Goal: Transaction & Acquisition: Purchase product/service

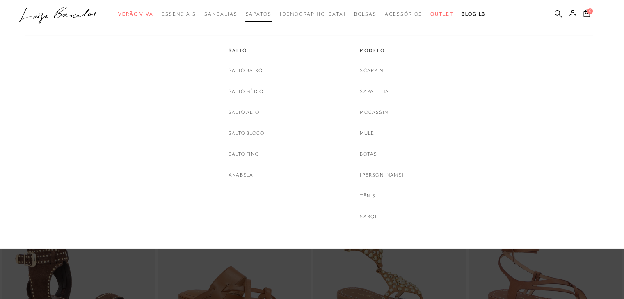
click at [271, 11] on span "Sapatos" at bounding box center [258, 14] width 26 height 6
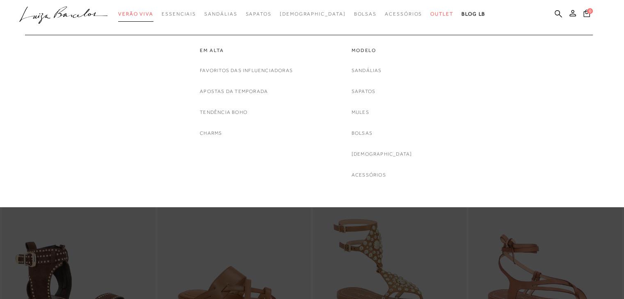
click at [148, 14] on span "Verão Viva" at bounding box center [135, 14] width 35 height 6
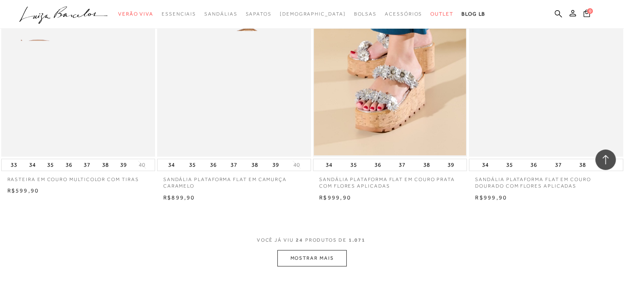
scroll to position [1558, 0]
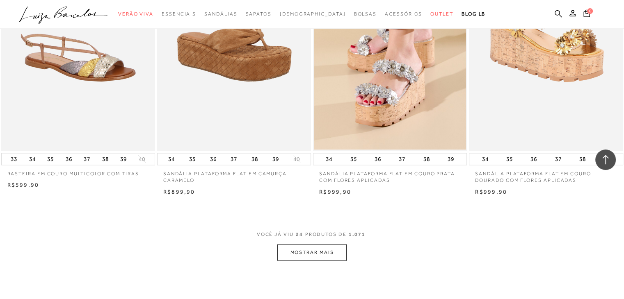
click at [312, 255] on button "MOSTRAR MAIS" at bounding box center [311, 252] width 69 height 16
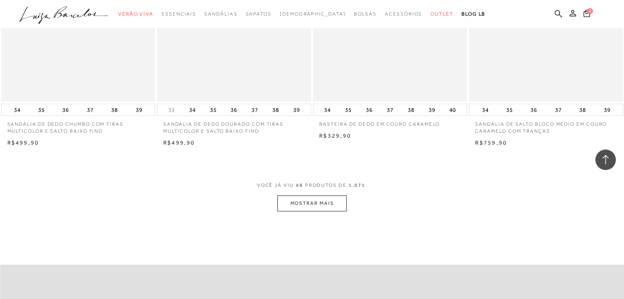
scroll to position [3322, 0]
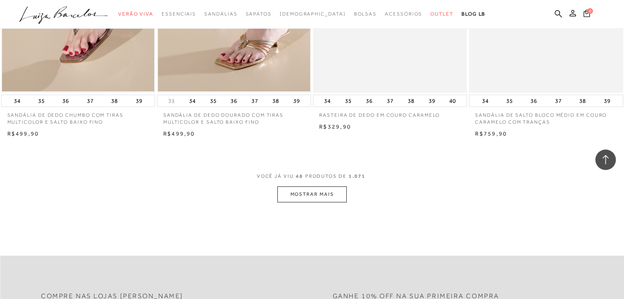
click at [312, 191] on button "MOSTRAR MAIS" at bounding box center [311, 195] width 69 height 16
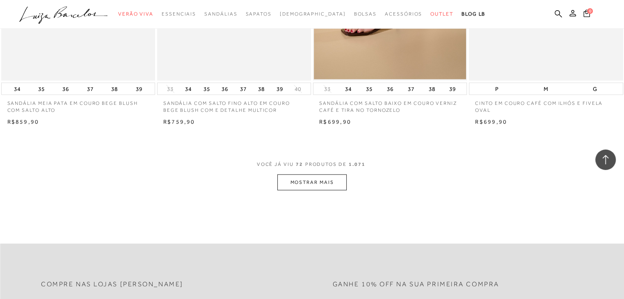
scroll to position [5044, 0]
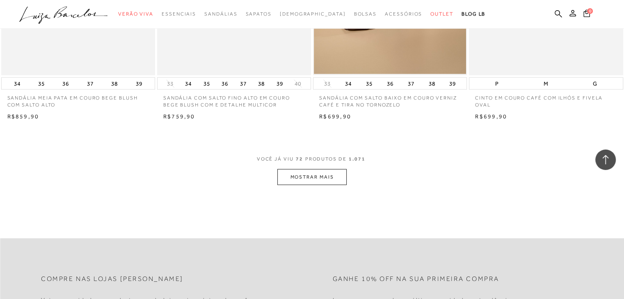
click at [310, 171] on button "MOSTRAR MAIS" at bounding box center [311, 177] width 69 height 16
click at [306, 182] on button "MOSTRAR MAIS" at bounding box center [311, 177] width 69 height 16
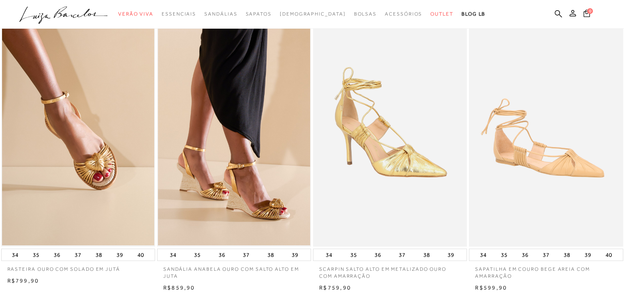
scroll to position [0, 0]
